Goal: Transaction & Acquisition: Obtain resource

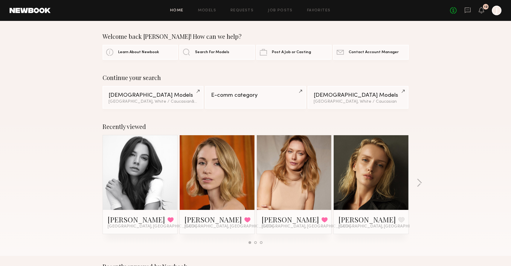
click at [142, 176] on link at bounding box center [140, 172] width 36 height 75
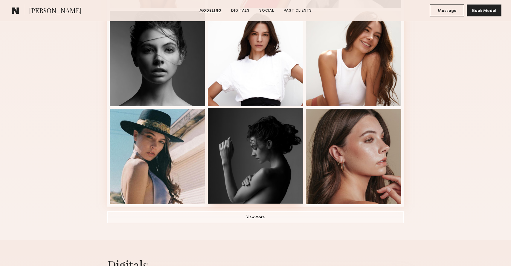
scroll to position [381, 0]
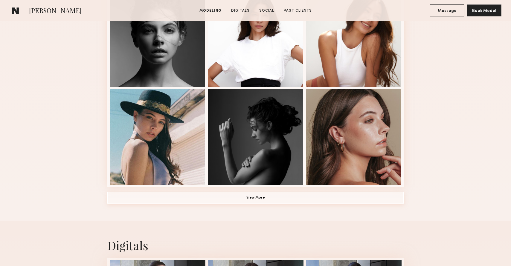
click at [233, 198] on button "View More" at bounding box center [255, 198] width 296 height 12
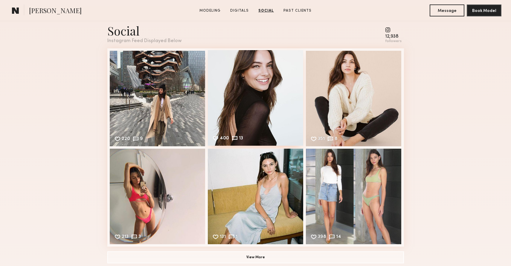
scroll to position [1026, 0]
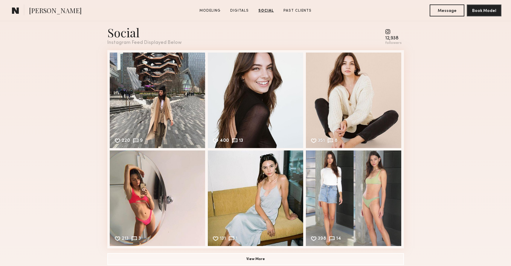
click at [73, 33] on div "Social Instagram Feed Displayed Below 12,938 followers 220 9 Likes & comments d…" at bounding box center [255, 145] width 511 height 274
click at [14, 13] on common-icon at bounding box center [15, 11] width 7 height 8
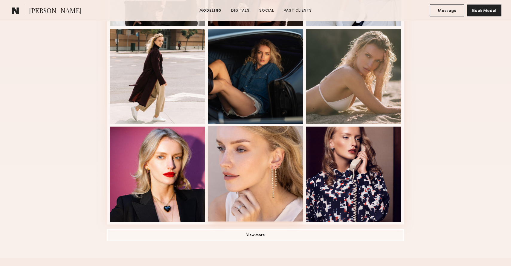
scroll to position [349, 0]
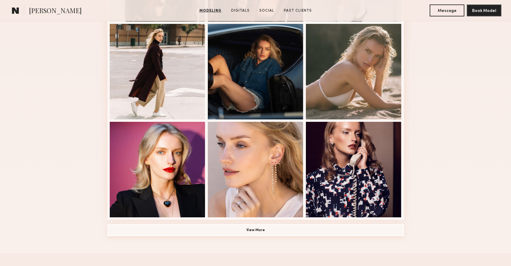
click at [238, 226] on button "View More" at bounding box center [255, 230] width 296 height 12
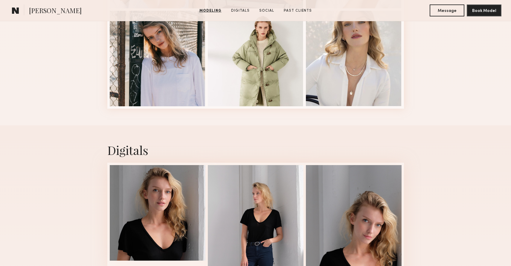
scroll to position [875, 0]
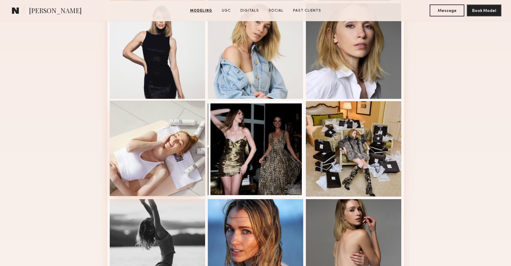
scroll to position [275, 0]
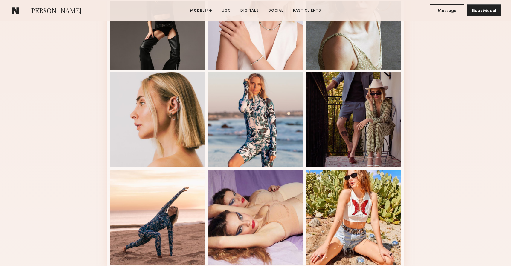
scroll to position [340, 0]
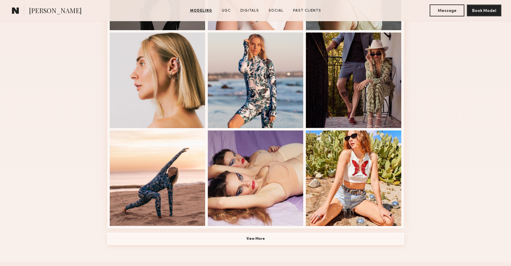
click at [202, 238] on button "View More" at bounding box center [255, 239] width 296 height 12
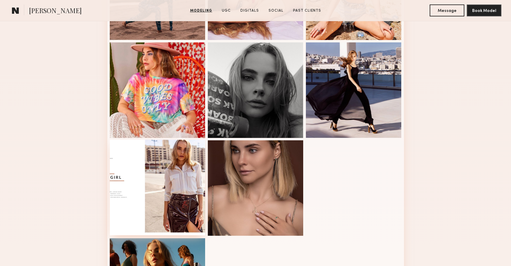
scroll to position [537, 0]
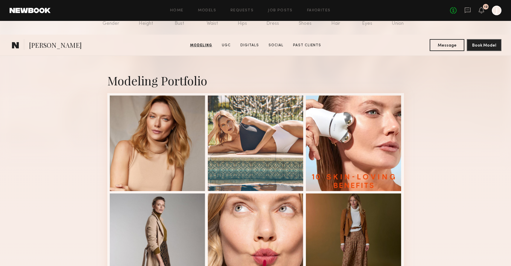
scroll to position [76, 0]
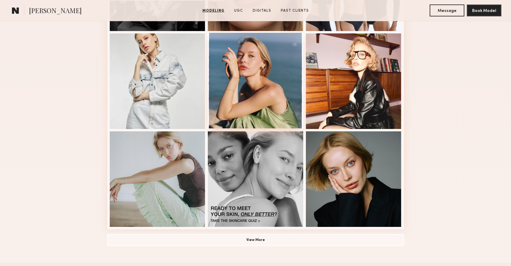
scroll to position [349, 0]
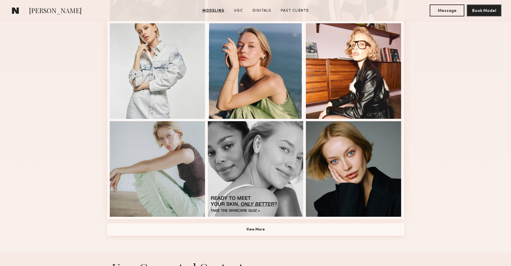
click at [232, 232] on button "View More" at bounding box center [255, 230] width 296 height 12
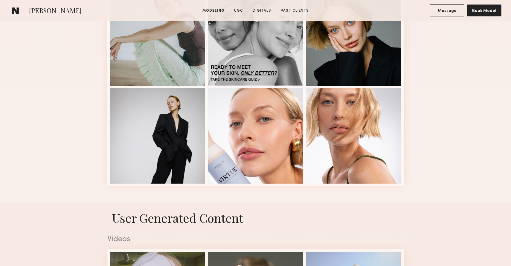
scroll to position [498, 0]
